Goal: Understand process/instructions

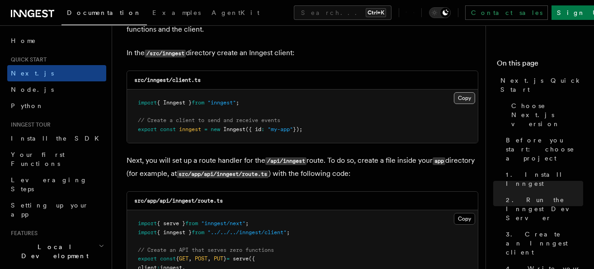
click at [463, 92] on button "Copy Copied" at bounding box center [464, 98] width 21 height 12
click at [234, 192] on div "src/app/api/inngest/route.ts" at bounding box center [302, 201] width 351 height 19
drag, startPoint x: 232, startPoint y: 189, endPoint x: 161, endPoint y: 191, distance: 71.5
click at [161, 192] on div "src/app/api/inngest/route.ts" at bounding box center [302, 201] width 351 height 19
copy code "api/inngest/route.ts"
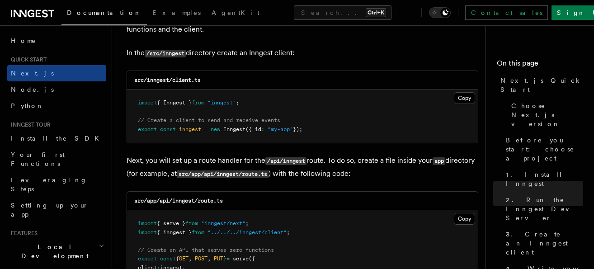
click at [285, 235] on pre "import { serve } from "inngest/next" ; import { inngest } from "../../../innges…" at bounding box center [302, 263] width 351 height 106
click at [462, 213] on button "Copy Copied" at bounding box center [464, 219] width 21 height 12
click at [292, 71] on div "src/inngest/client.ts" at bounding box center [302, 80] width 351 height 19
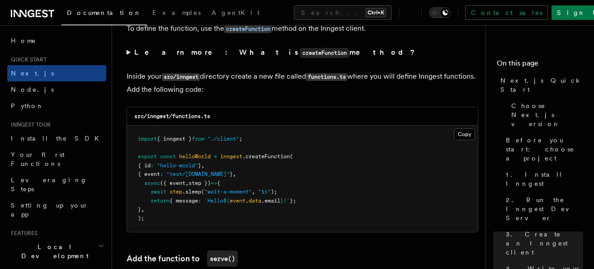
scroll to position [1578, 0]
click at [466, 128] on button "Copy Copied" at bounding box center [464, 134] width 21 height 12
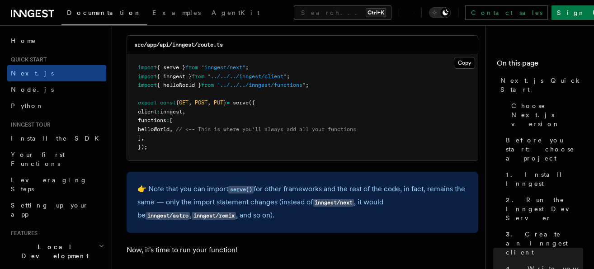
scroll to position [1854, 0]
click at [187, 171] on div "👉 Note that you can import serve() for other frameworks and the rest of the cod…" at bounding box center [303, 201] width 352 height 61
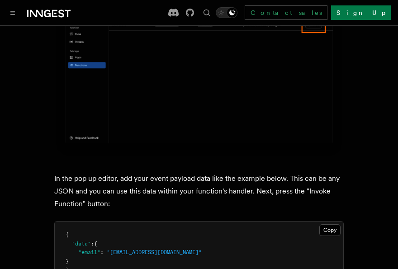
scroll to position [2530, 0]
